Goal: Register for event/course

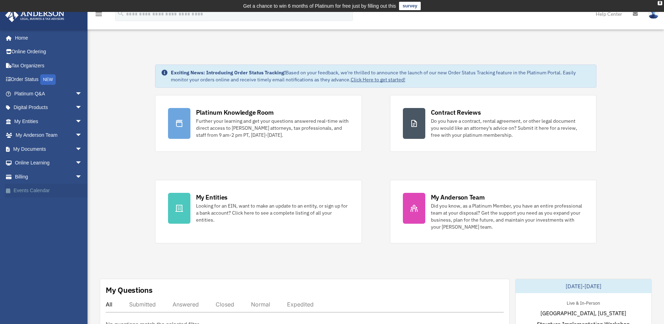
click at [35, 190] on link "Events Calendar" at bounding box center [49, 190] width 88 height 14
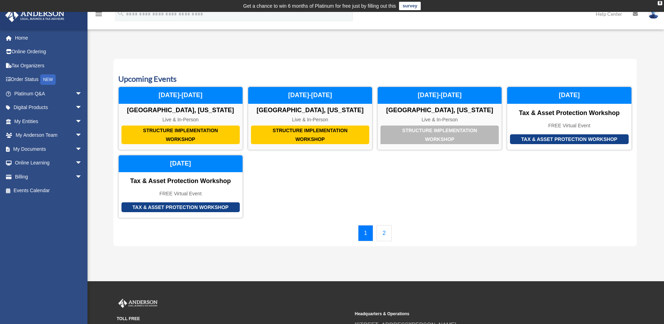
click at [386, 228] on link "2" at bounding box center [384, 233] width 15 height 16
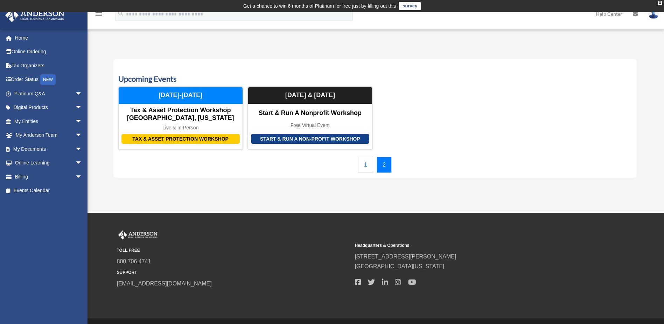
click at [368, 161] on link "1" at bounding box center [365, 165] width 15 height 16
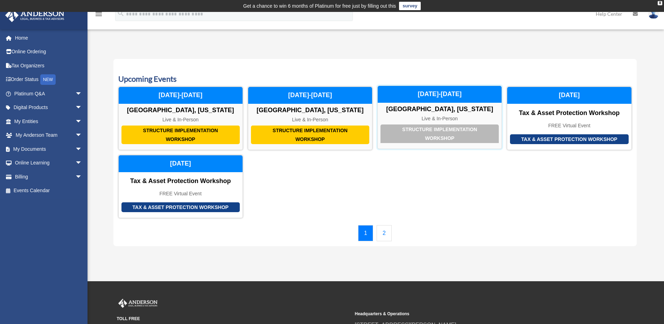
click at [437, 133] on div "Structure Implementation Workshop" at bounding box center [440, 133] width 118 height 19
